Goal: Task Accomplishment & Management: Manage account settings

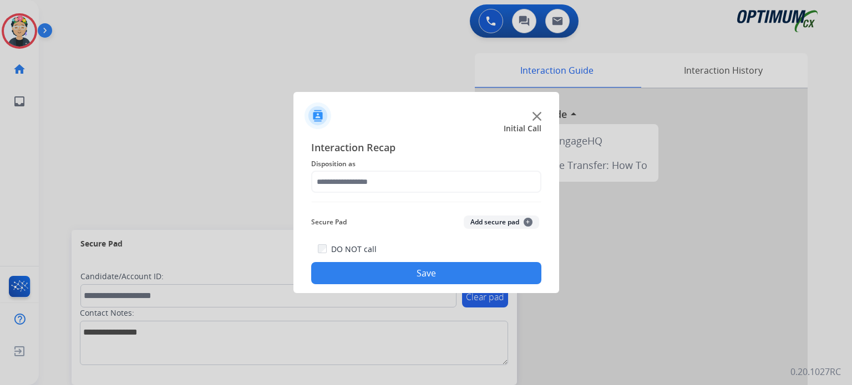
click at [532, 116] on img at bounding box center [536, 116] width 9 height 9
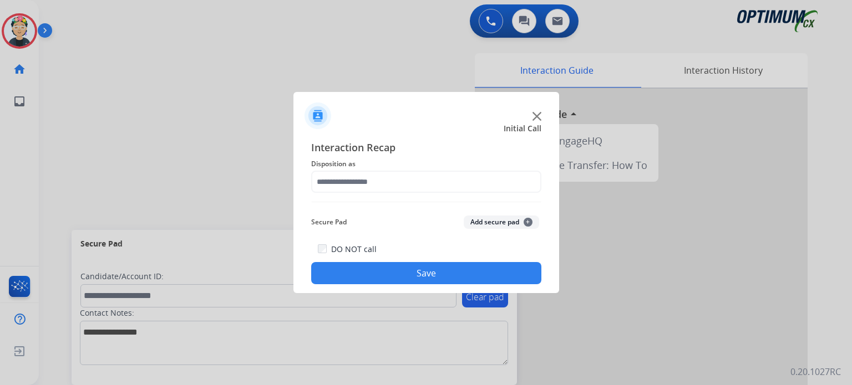
click at [532, 116] on div at bounding box center [641, 296] width 333 height 414
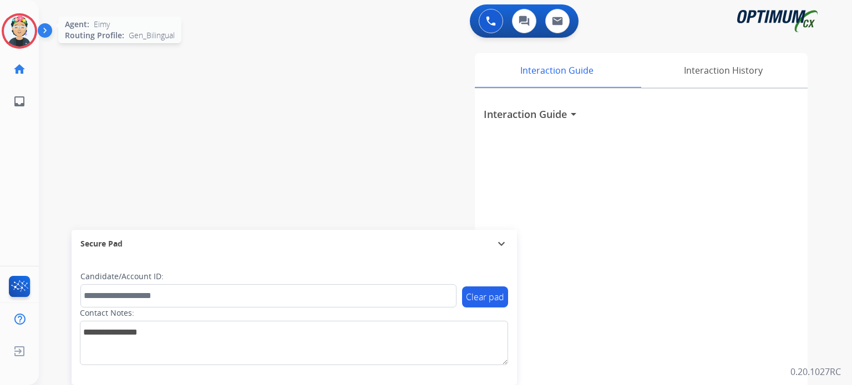
click at [29, 32] on img at bounding box center [19, 31] width 31 height 31
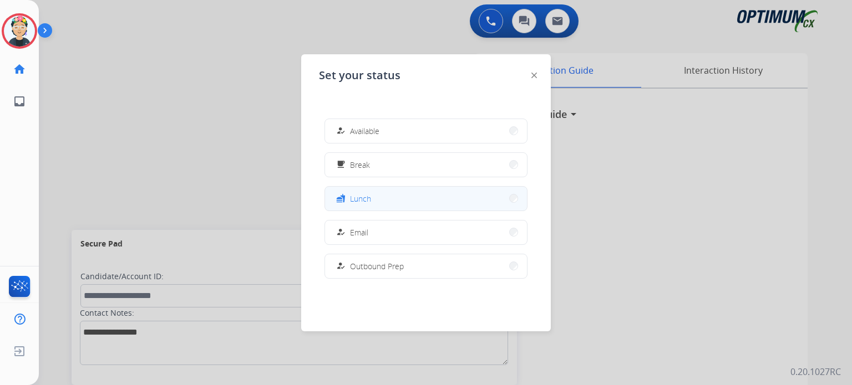
click at [373, 210] on div "fastfood Lunch" at bounding box center [425, 198] width 203 height 25
click at [503, 192] on button "fastfood Lunch" at bounding box center [426, 199] width 202 height 24
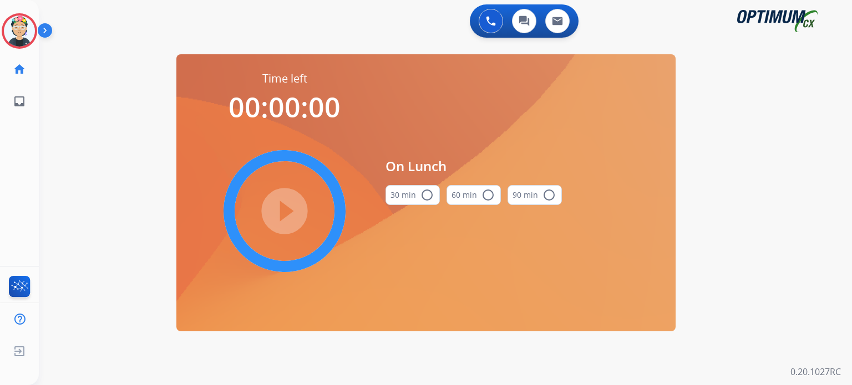
click at [419, 199] on button "30 min radio_button_unchecked" at bounding box center [412, 195] width 54 height 20
click at [281, 218] on mat-icon "play_circle_filled" at bounding box center [284, 211] width 13 height 13
